Goal: Task Accomplishment & Management: Complete application form

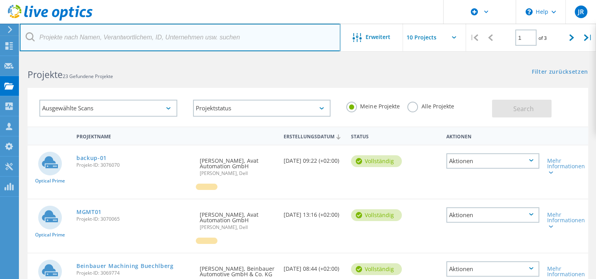
click at [83, 40] on input "text" at bounding box center [180, 38] width 321 height 28
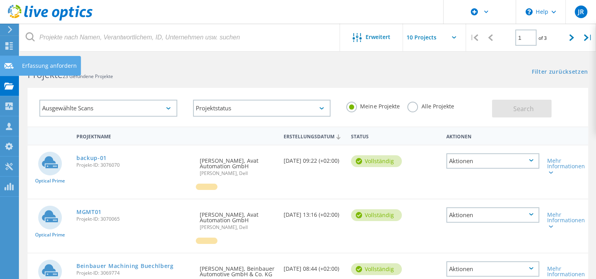
click at [6, 67] on use at bounding box center [8, 66] width 9 height 6
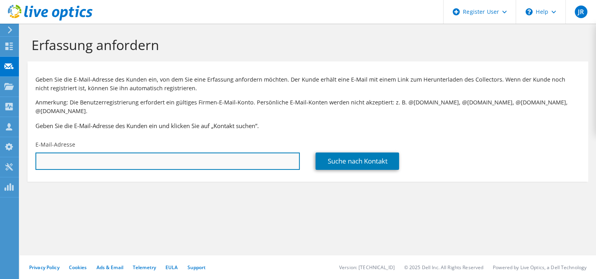
click at [166, 156] on input "text" at bounding box center [167, 160] width 264 height 17
paste input "mathias.mergl@baral-geohaus.de"
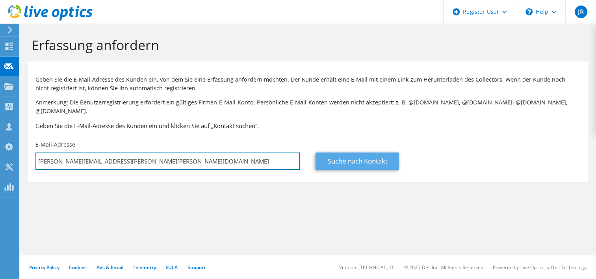
type input "mathias.mergl@baral-geohaus.de"
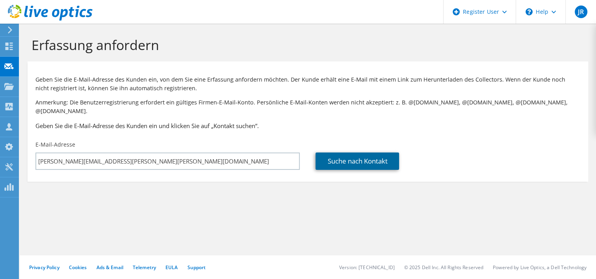
click at [331, 152] on link "Suche nach Kontakt" at bounding box center [356, 160] width 83 height 17
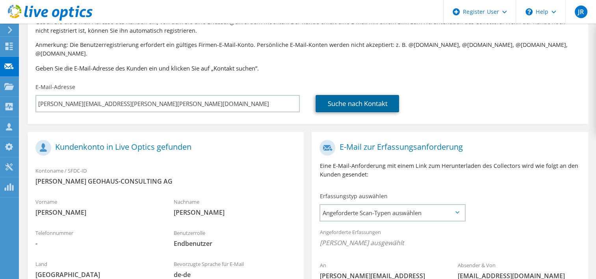
scroll to position [118, 0]
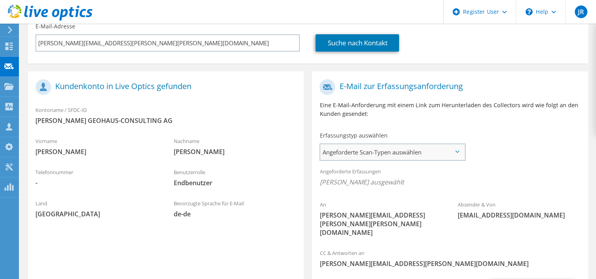
click at [383, 146] on span "Angeforderte Scan-Typen auswählen" at bounding box center [392, 152] width 144 height 16
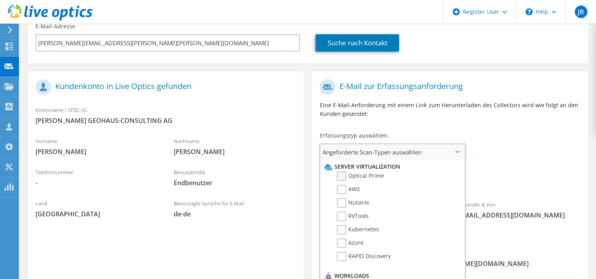
click at [360, 171] on label "Optical Prime" at bounding box center [360, 175] width 47 height 9
click at [0, 0] on input "Optical Prime" at bounding box center [0, 0] width 0 height 0
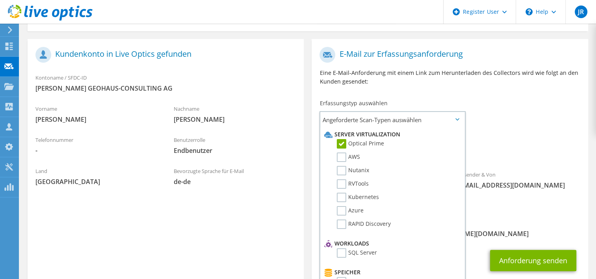
scroll to position [172, 0]
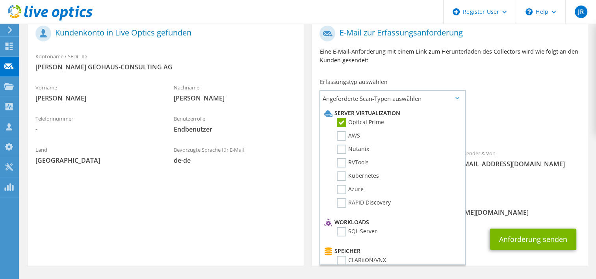
click at [517, 114] on div "Angeforderte Erfassungen Keine Scans ausgewählt Optical Prime" at bounding box center [450, 125] width 276 height 32
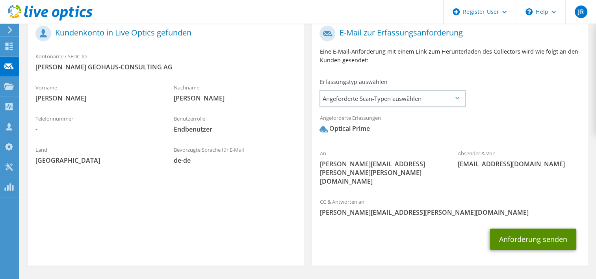
click at [529, 228] on button "Anforderung senden" at bounding box center [533, 238] width 86 height 21
